Goal: Find specific page/section: Find specific page/section

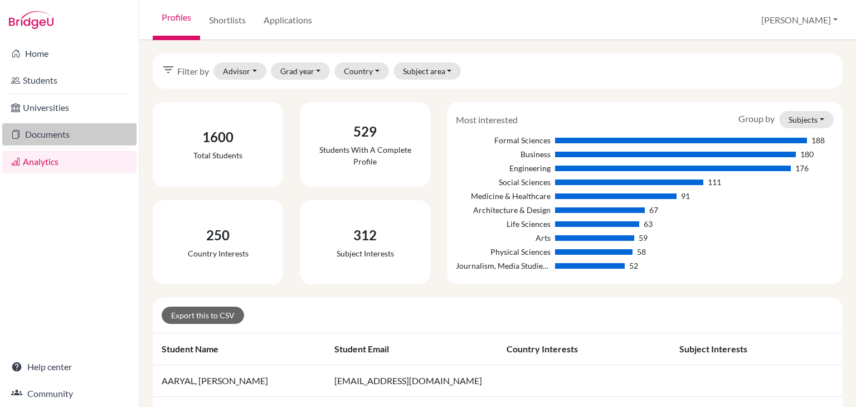
click at [48, 139] on link "Documents" at bounding box center [69, 134] width 134 height 22
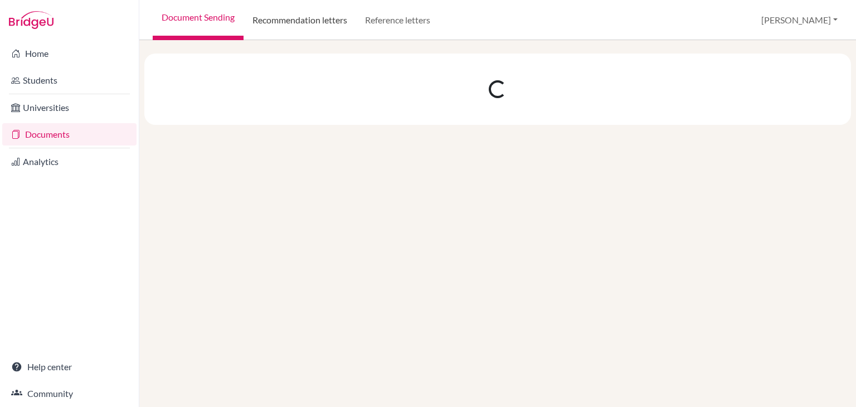
click at [303, 26] on link "Recommendation letters" at bounding box center [300, 20] width 113 height 40
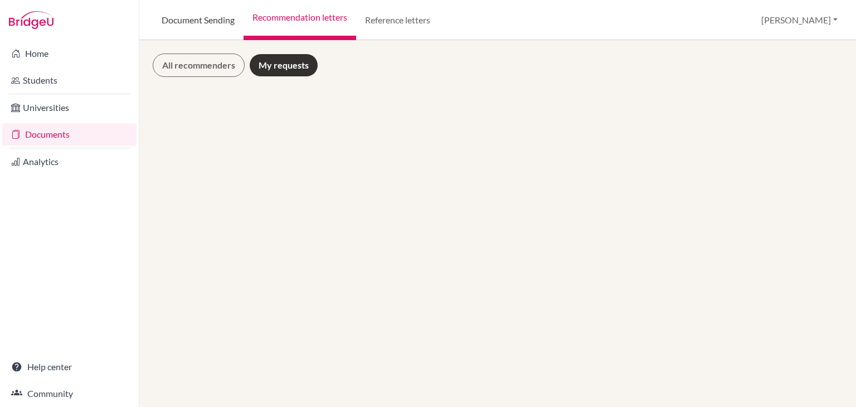
click at [216, 14] on link "Document Sending" at bounding box center [198, 20] width 91 height 40
click at [60, 81] on link "Students" at bounding box center [69, 80] width 134 height 22
